Goal: Task Accomplishment & Management: Complete application form

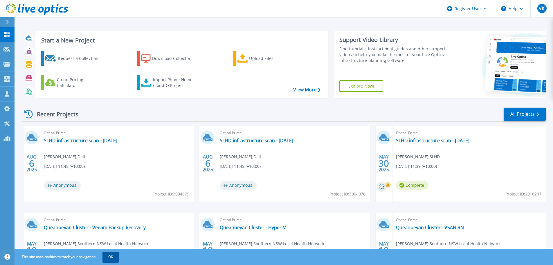
click at [114, 259] on button "OK" at bounding box center [111, 256] width 16 height 10
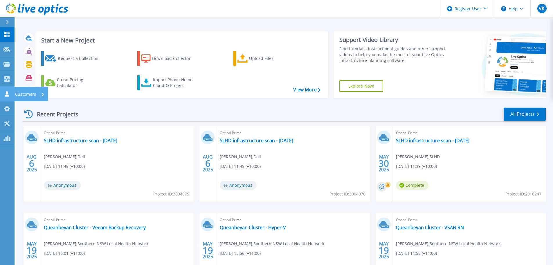
click at [8, 91] on icon at bounding box center [6, 94] width 7 height 6
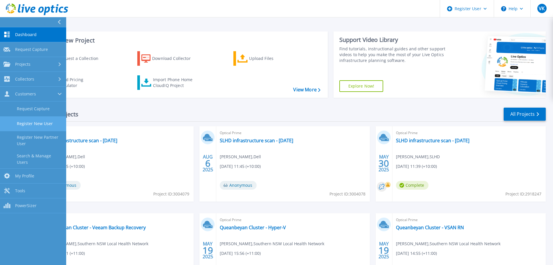
click at [40, 123] on link "Register New User" at bounding box center [33, 123] width 66 height 15
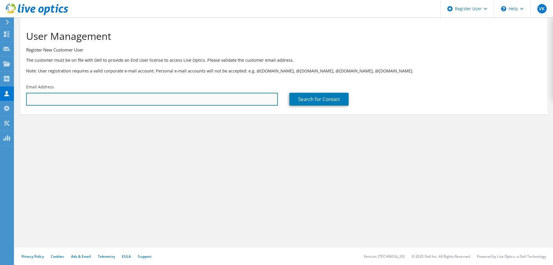
click at [108, 96] on input "text" at bounding box center [152, 99] width 252 height 13
paste input "[PERSON_NAME] <[PERSON_NAME][EMAIL_ADDRESS][DOMAIN_NAME]>"
type input "[PERSON_NAME][EMAIL_ADDRESS][DOMAIN_NAME]"
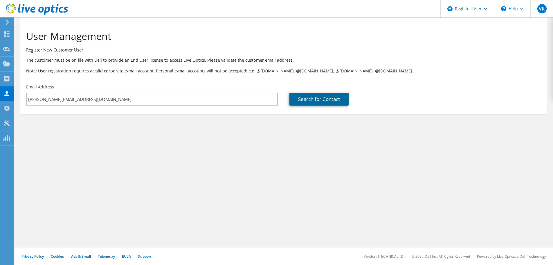
click at [308, 98] on link "Search for Contact" at bounding box center [319, 99] width 59 height 13
type input "UNSW - New South Global Pty Ltd"
type input "Phil"
type input "Rodwell"
type input "[GEOGRAPHIC_DATA]"
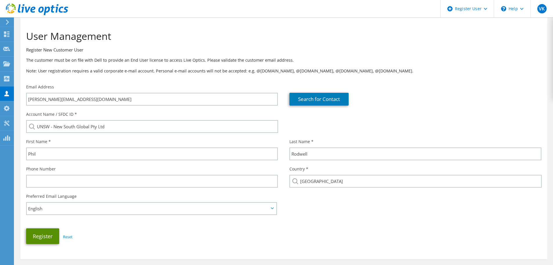
click at [45, 233] on button "Register" at bounding box center [42, 236] width 33 height 16
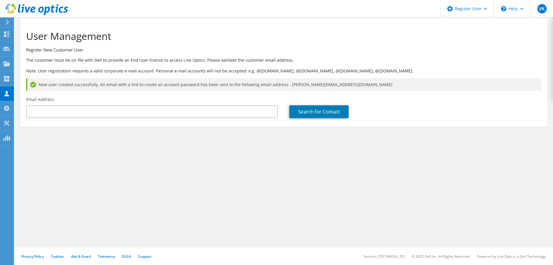
click at [153, 85] on span "New user created successfully. An email with a link to create an account passwo…" at bounding box center [216, 84] width 354 height 6
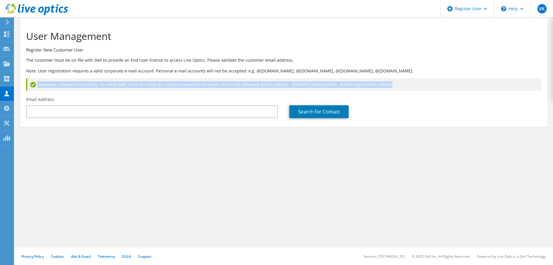
click at [153, 85] on span "New user created successfully. An email with a link to create an account passwo…" at bounding box center [216, 84] width 354 height 6
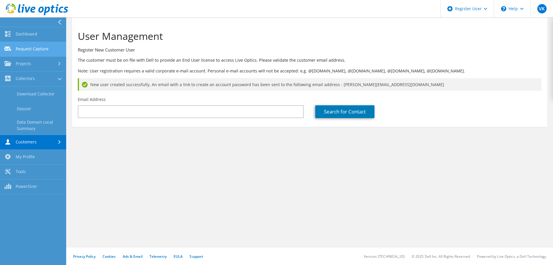
click at [30, 52] on link "Request Capture" at bounding box center [33, 49] width 66 height 15
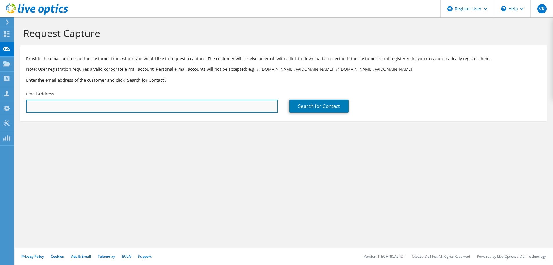
click at [63, 105] on input "text" at bounding box center [152, 106] width 252 height 13
paste input "[PERSON_NAME] <[PERSON_NAME][EMAIL_ADDRESS][DOMAIN_NAME]>"
type input "[PERSON_NAME][EMAIL_ADDRESS][DOMAIN_NAME]"
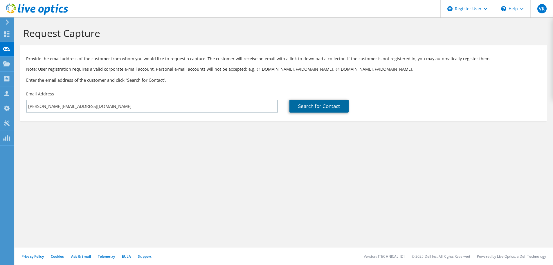
click at [341, 103] on link "Search for Contact" at bounding box center [319, 106] width 59 height 13
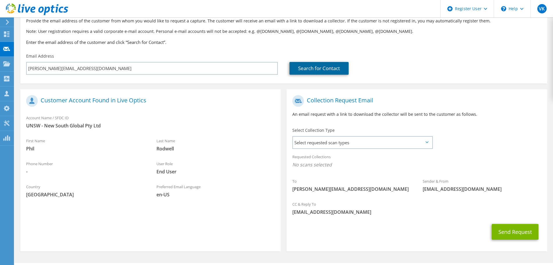
scroll to position [53, 0]
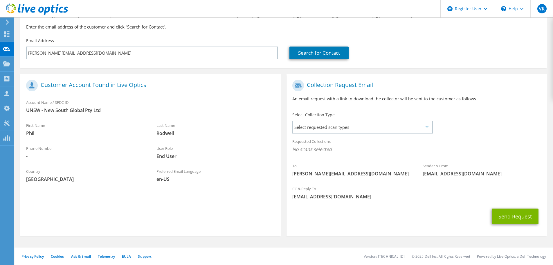
click at [426, 126] on icon at bounding box center [427, 127] width 3 height 2
click at [423, 130] on span "Select requested scan types" at bounding box center [362, 127] width 139 height 12
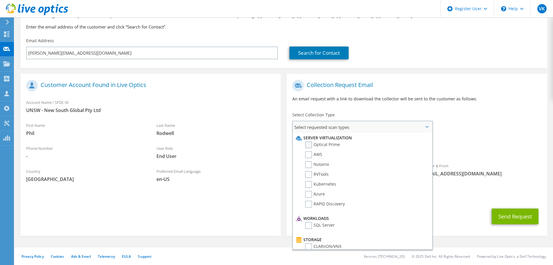
click at [309, 145] on label "Optical Prime" at bounding box center [322, 144] width 35 height 7
click at [0, 0] on input "Optical Prime" at bounding box center [0, 0] width 0 height 0
click at [493, 139] on div "Requested Collections No scans selected Optical Prime" at bounding box center [417, 146] width 261 height 23
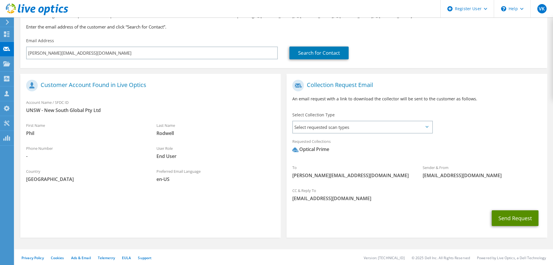
click at [516, 219] on button "Send Request" at bounding box center [515, 218] width 47 height 16
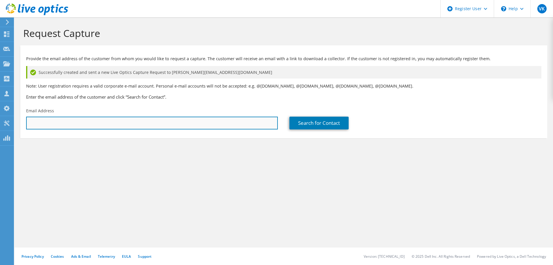
click at [96, 123] on input "text" at bounding box center [152, 122] width 252 height 13
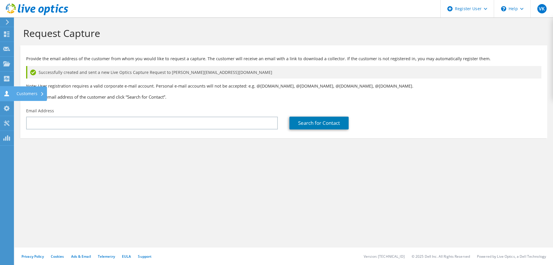
click at [7, 91] on use at bounding box center [6, 94] width 5 height 6
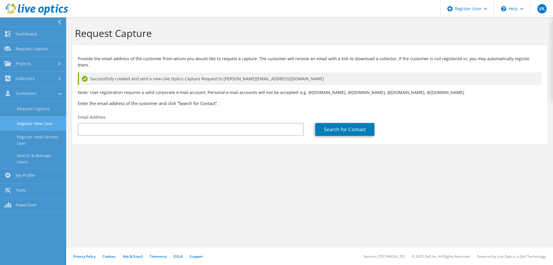
click at [37, 128] on link "Register New User" at bounding box center [33, 123] width 66 height 15
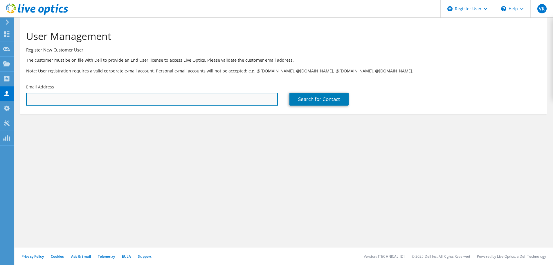
click at [45, 98] on input "text" at bounding box center [152, 99] width 252 height 13
paste input "[PERSON_NAME][EMAIL_ADDRESS][PERSON_NAME][DOMAIN_NAME]"
type input "Nathan.Corris@health.nsw.gov.au"
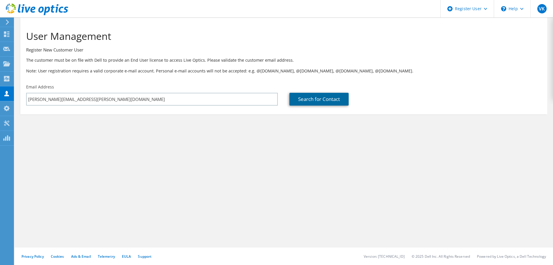
click at [317, 96] on link "Search for Contact" at bounding box center [319, 99] width 59 height 13
type input "eHealth NSW"
type input "Nathan"
type input "Corris"
type input "[GEOGRAPHIC_DATA]"
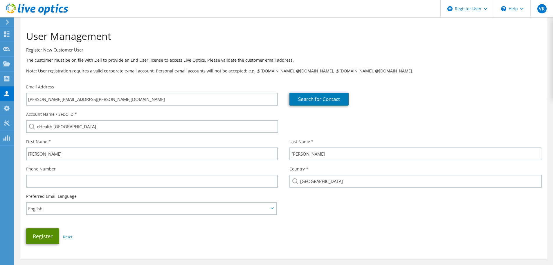
click at [46, 236] on button "Register" at bounding box center [42, 236] width 33 height 16
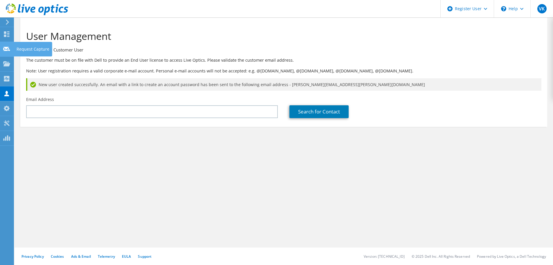
click at [23, 50] on div "Request Capture" at bounding box center [33, 49] width 39 height 15
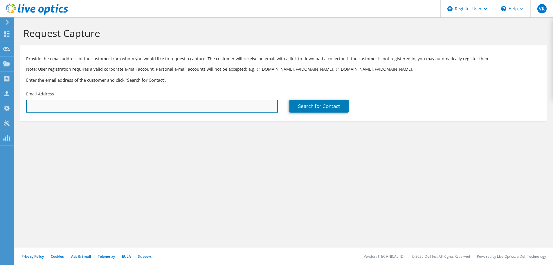
click at [62, 104] on input "text" at bounding box center [152, 106] width 252 height 13
paste input "Nathan.Corris@health.nsw.gov.au"
type input "Nathan.Corris@health.nsw.gov.au"
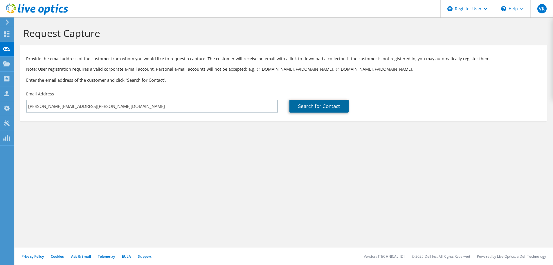
click at [322, 107] on link "Search for Contact" at bounding box center [319, 106] width 59 height 13
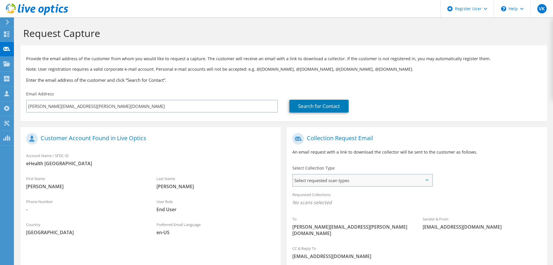
click at [355, 179] on span "Select requested scan types" at bounding box center [362, 180] width 139 height 12
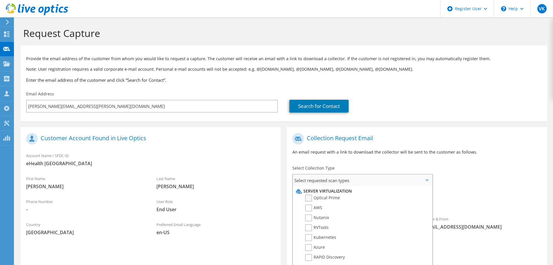
click at [310, 196] on label "Optical Prime" at bounding box center [322, 197] width 35 height 7
click at [0, 0] on input "Optical Prime" at bounding box center [0, 0] width 0 height 0
click at [475, 189] on div "Requested Collections No scans selected Optical Prime" at bounding box center [417, 199] width 261 height 23
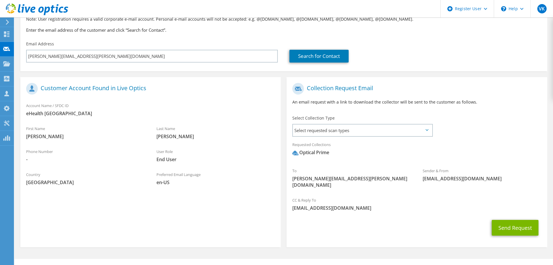
scroll to position [50, 0]
click at [426, 132] on span "Select requested scan types" at bounding box center [362, 130] width 139 height 12
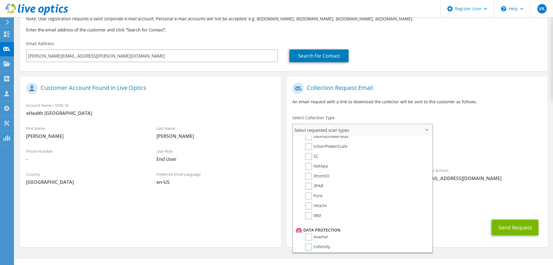
scroll to position [164, 0]
click at [502, 172] on div "Sender & From liveoptics@liveoptics.com" at bounding box center [482, 174] width 130 height 20
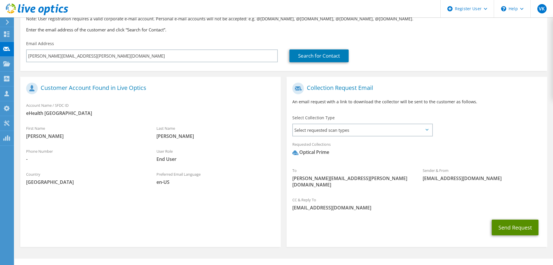
click at [524, 219] on button "Send Request" at bounding box center [515, 227] width 47 height 16
